Goal: Task Accomplishment & Management: Use online tool/utility

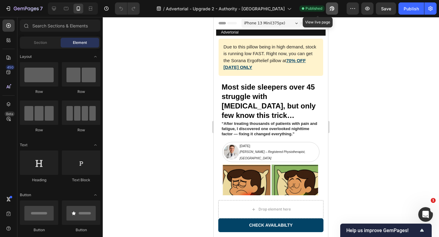
click at [330, 6] on icon "button" at bounding box center [332, 8] width 5 height 5
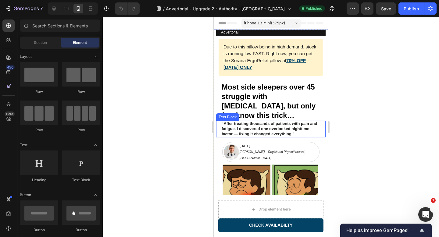
click at [280, 121] on p "“After treating thousands of patients with pain and fatigue, I discovered one o…" at bounding box center [271, 129] width 98 height 16
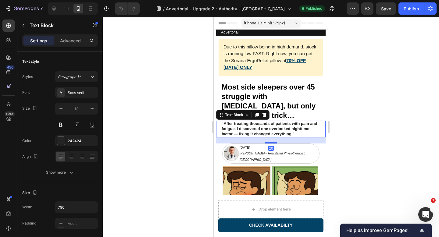
click at [272, 142] on div at bounding box center [271, 143] width 12 height 2
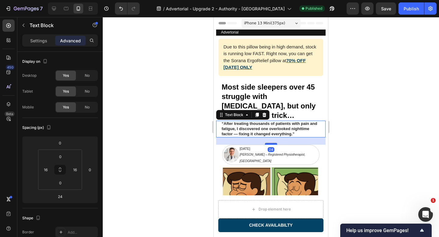
click at [272, 143] on div at bounding box center [271, 144] width 12 height 2
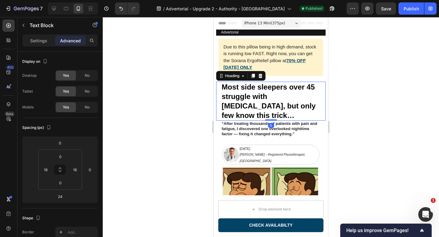
click at [292, 93] on h2 "Most side sleepers over 45 struggle with [MEDICAL_DATA], but only few know this…" at bounding box center [271, 101] width 100 height 39
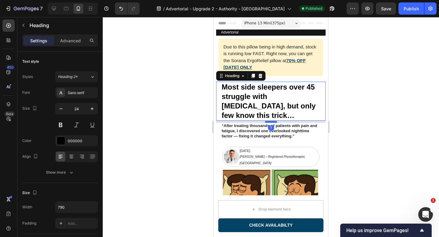
click at [272, 121] on div at bounding box center [271, 122] width 12 height 2
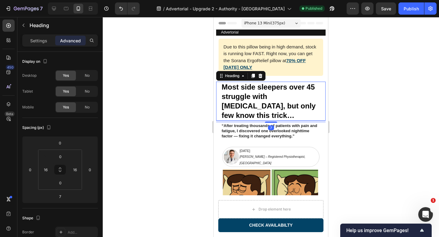
click at [354, 98] on div at bounding box center [271, 127] width 336 height 220
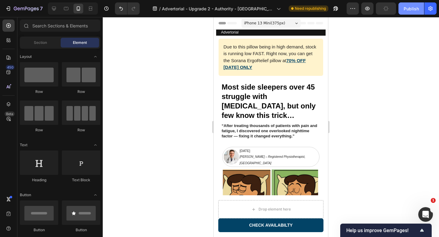
click at [410, 9] on div "Publish" at bounding box center [411, 8] width 15 height 6
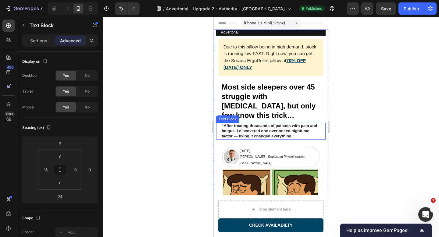
click at [285, 123] on p "“After treating thousands of patients with pain and fatigue, I discovered one o…" at bounding box center [271, 131] width 98 height 16
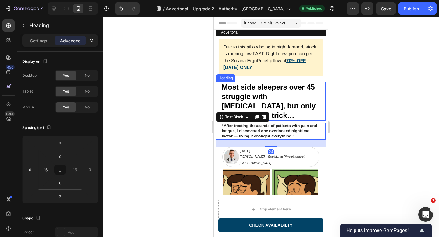
click at [282, 102] on h2 "Most side sleepers over 45 struggle with [MEDICAL_DATA], but only few know this…" at bounding box center [271, 101] width 100 height 39
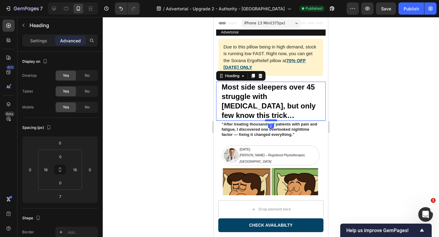
click at [273, 119] on div at bounding box center [271, 120] width 12 height 2
type input "2"
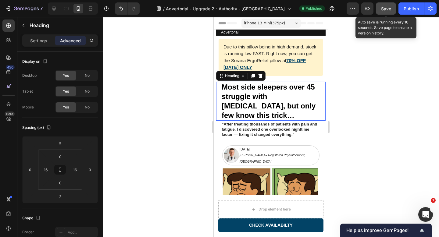
click at [388, 9] on span "Save" at bounding box center [386, 8] width 10 height 5
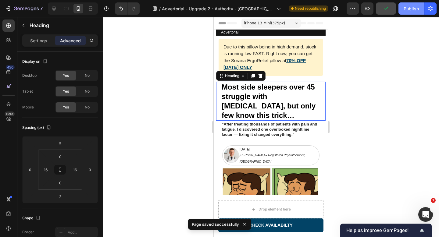
click at [411, 12] on button "Publish" at bounding box center [411, 8] width 26 height 12
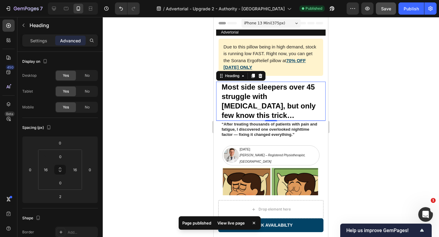
click at [345, 113] on div at bounding box center [271, 127] width 336 height 220
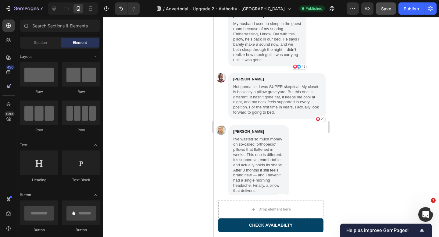
scroll to position [1803, 0]
